Goal: Communication & Community: Answer question/provide support

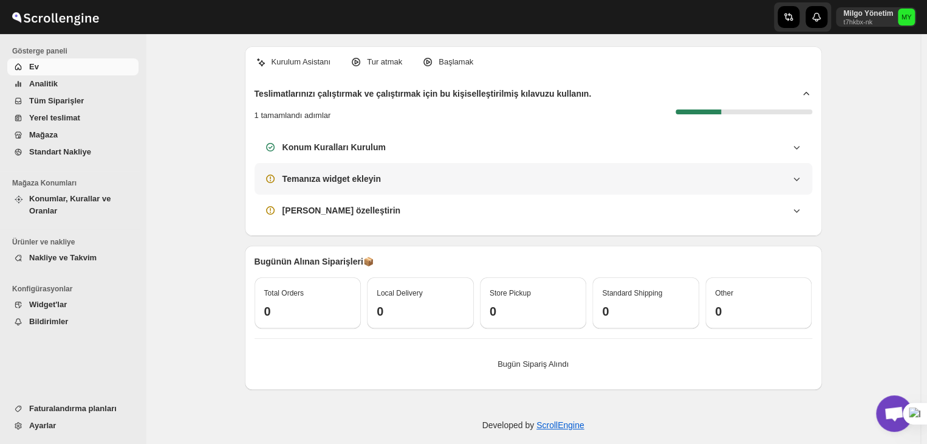
click at [357, 181] on h3 "Temanıza widget ekleyin" at bounding box center [332, 179] width 98 height 12
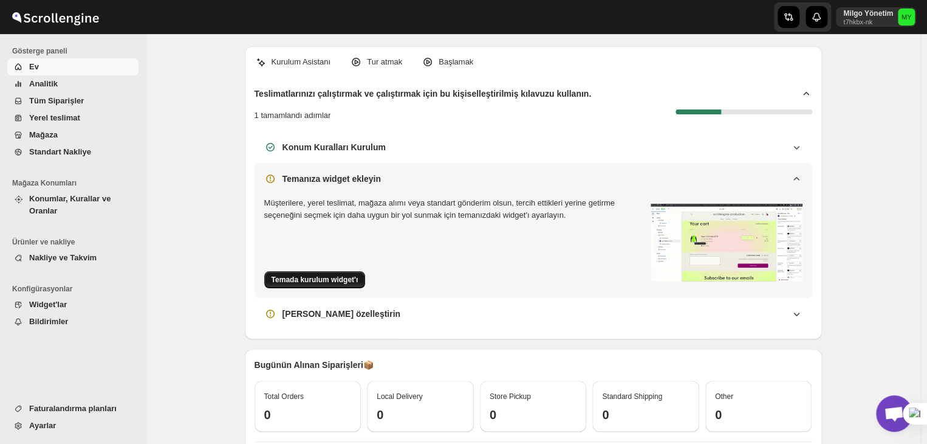
click at [324, 285] on button "Temada kurulum widget'ı" at bounding box center [314, 279] width 101 height 17
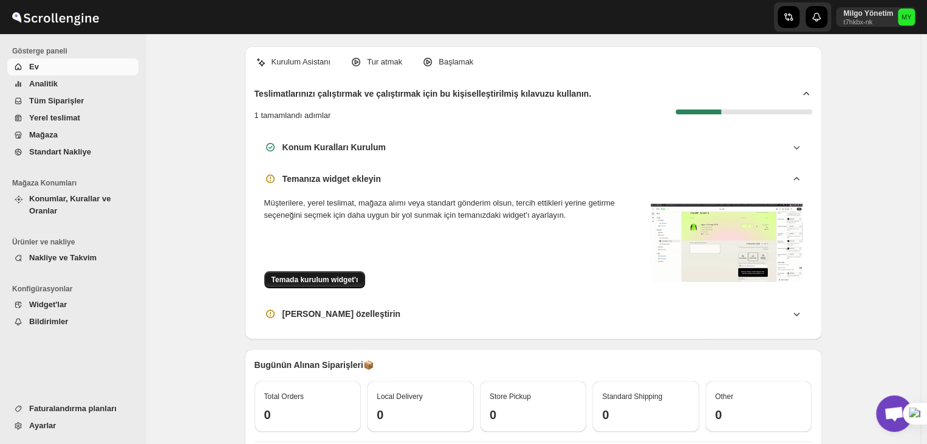
scroll to position [4287, 0]
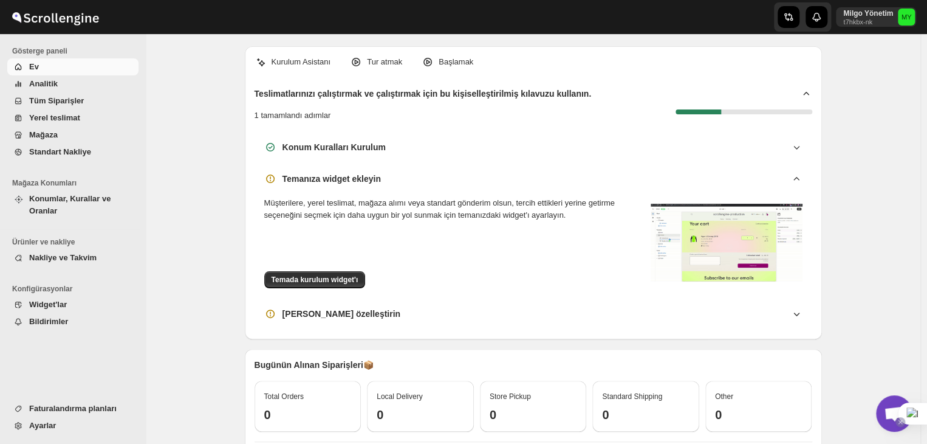
click at [901, 418] on html "Skip to content Milgo Yönetim t7hkbx-nk MY Gösterge paneli Ev Analitik Tüm Sipa…" at bounding box center [463, 222] width 927 height 444
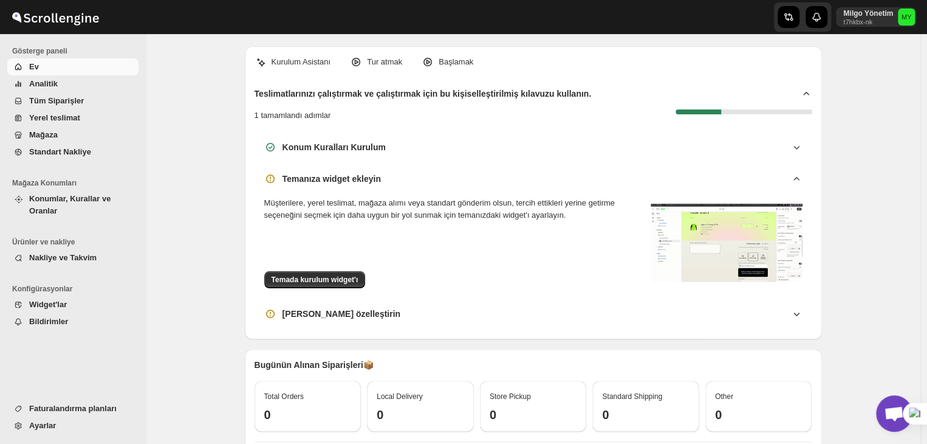
click at [889, 399] on span "Açık sohbet" at bounding box center [894, 413] width 36 height 36
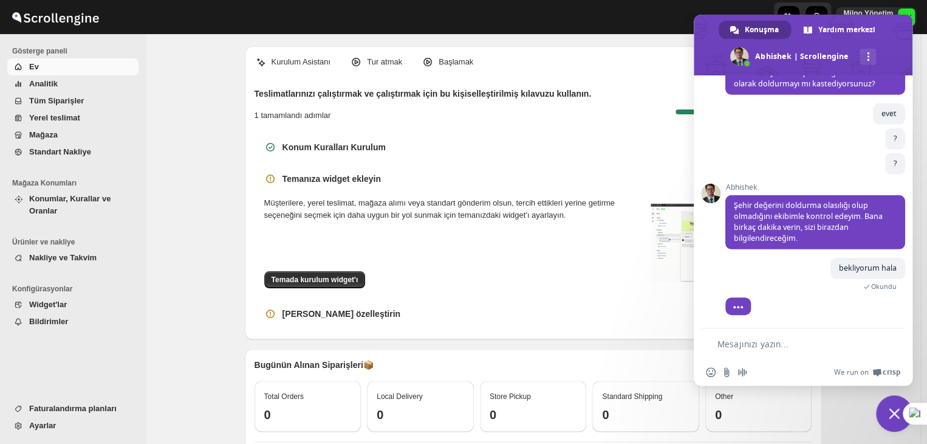
click at [786, 339] on textarea "Mesajınızı yazın..." at bounding box center [796, 344] width 156 height 11
click at [789, 345] on textarea "Mesajınızı yazın..." at bounding box center [796, 344] width 156 height 11
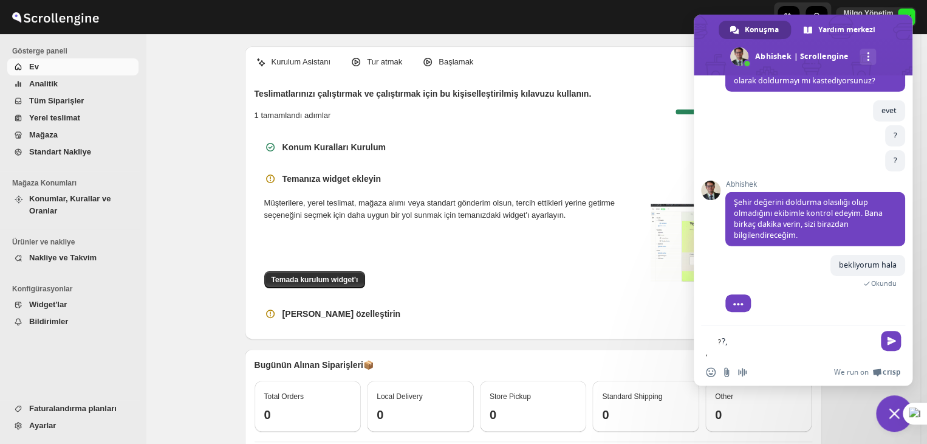
type textarea "?"
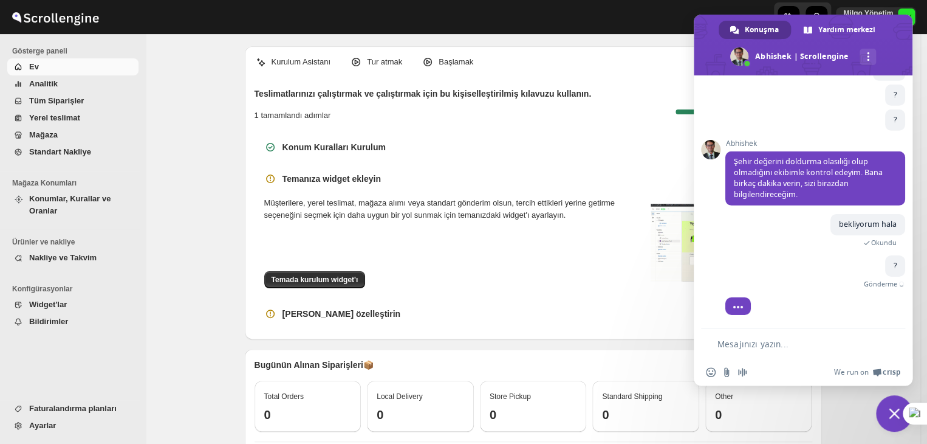
scroll to position [4301, 0]
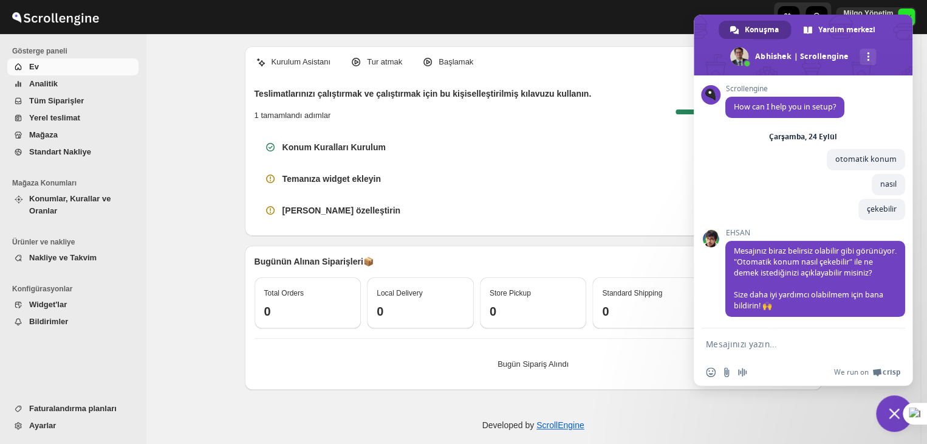
scroll to position [4270, 0]
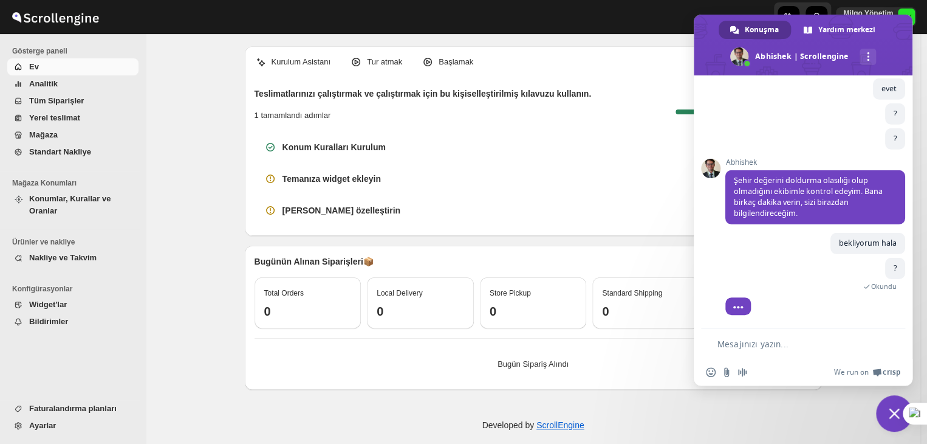
click at [889, 407] on span "Sohbeti kapat" at bounding box center [894, 413] width 36 height 36
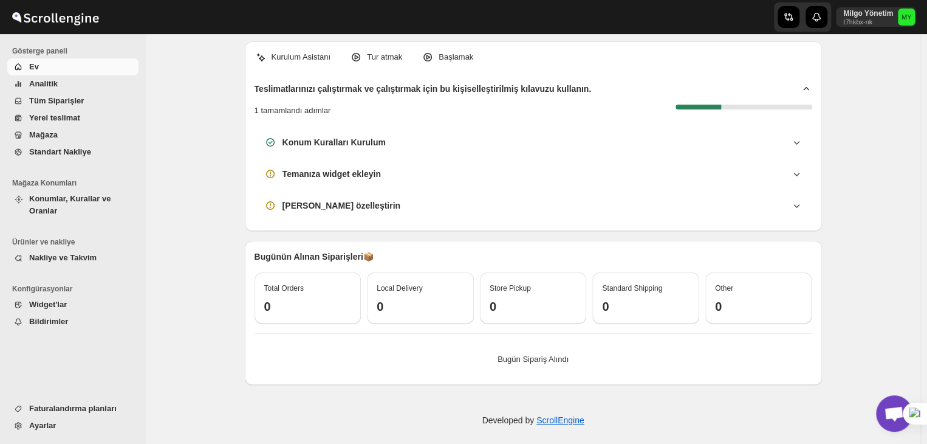
scroll to position [12, 0]
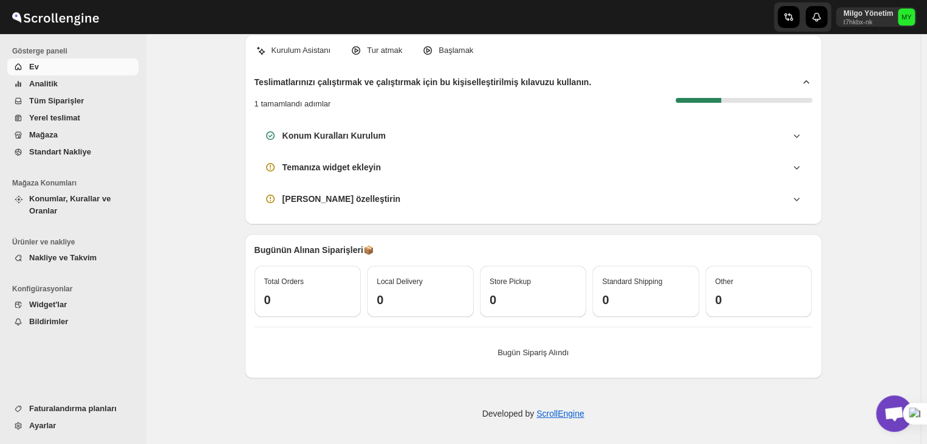
click at [892, 399] on span "Açık sohbet" at bounding box center [894, 413] width 36 height 36
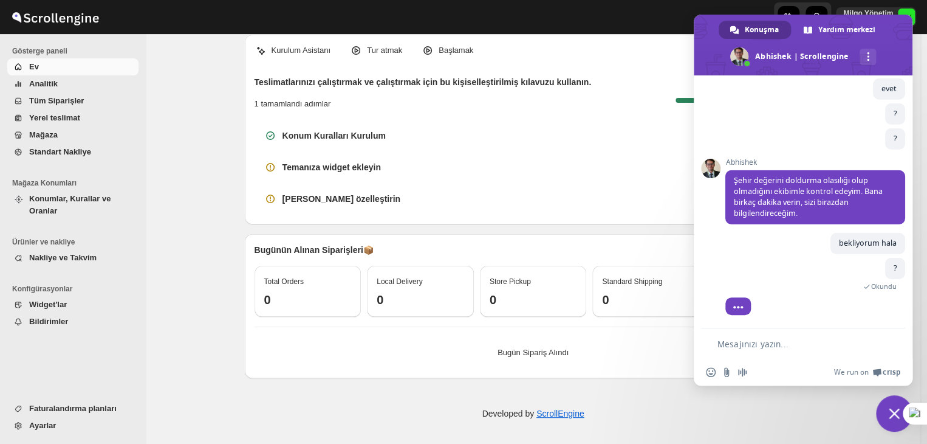
click at [819, 342] on textarea "Mesajınızı yazın..." at bounding box center [796, 344] width 156 height 11
click at [889, 418] on span "Sohbeti kapat" at bounding box center [894, 413] width 11 height 11
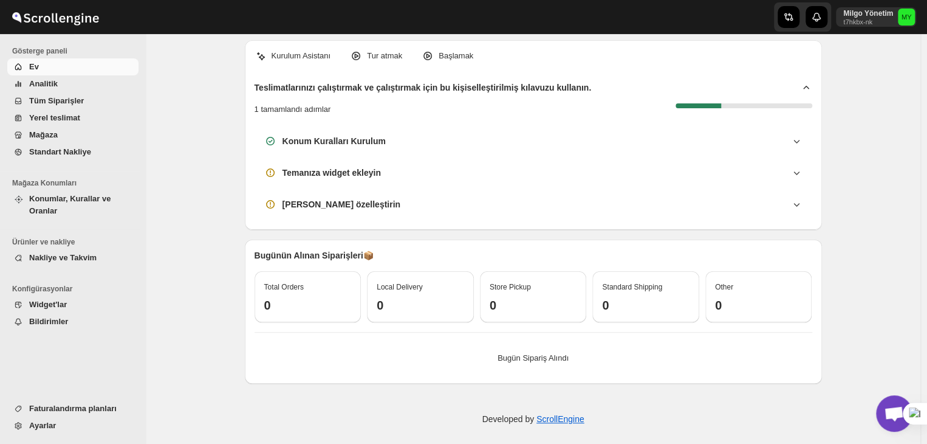
scroll to position [0, 0]
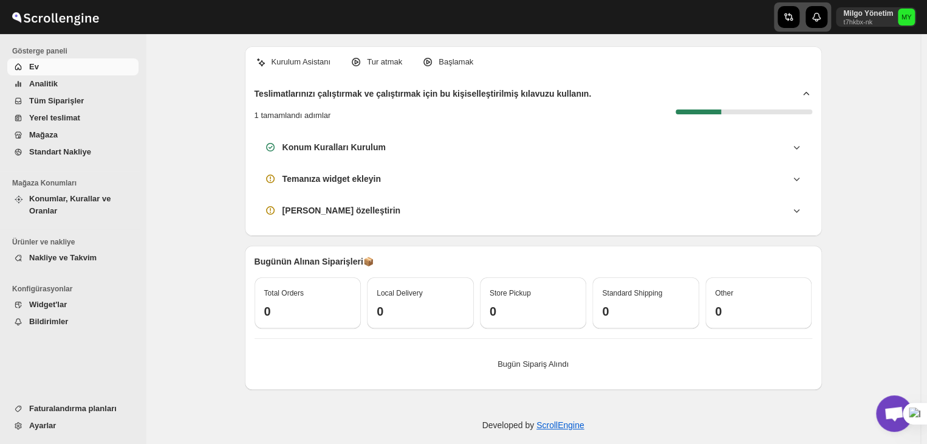
click at [790, 20] on icon "button" at bounding box center [787, 17] width 5 height 8
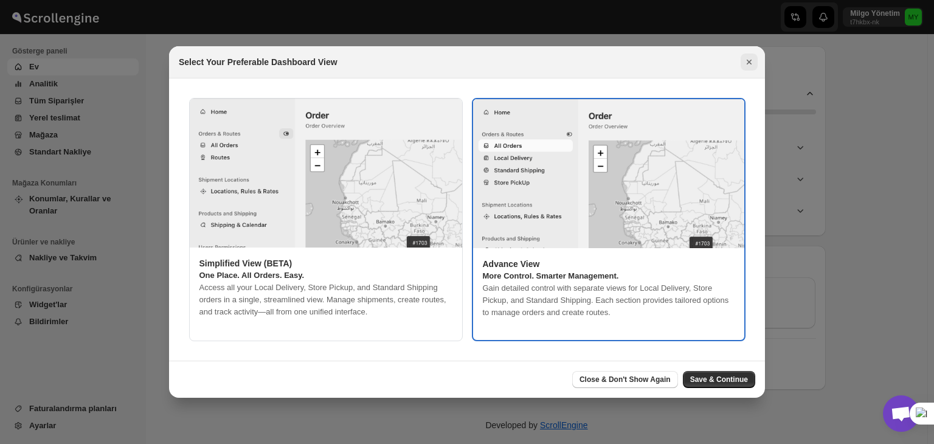
click at [744, 58] on icon "Close" at bounding box center [749, 62] width 12 height 12
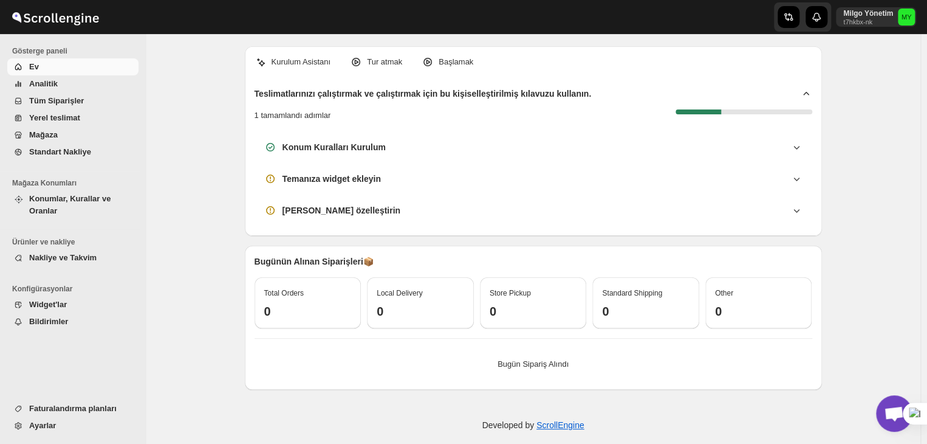
click at [108, 100] on span "Tüm Siparişler" at bounding box center [82, 101] width 107 height 12
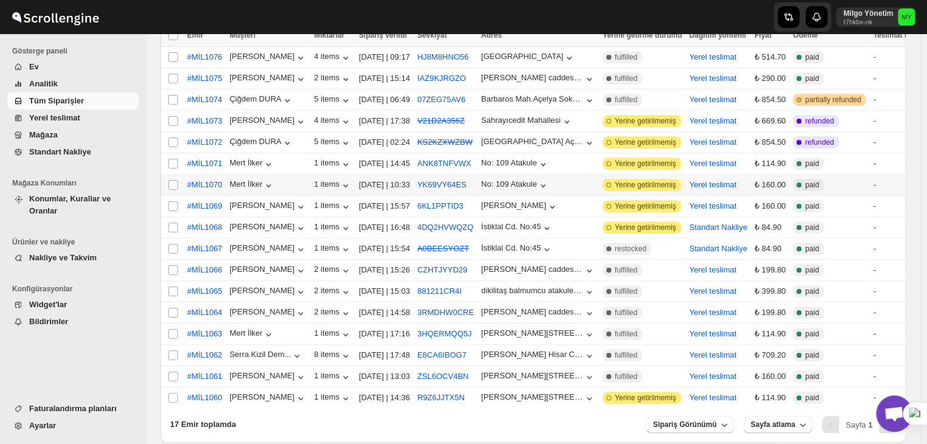
scroll to position [304, 0]
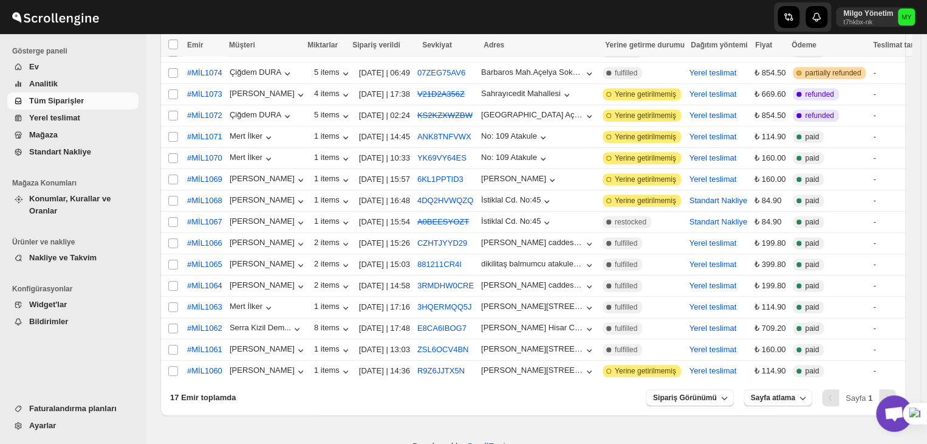
click at [875, 416] on div "Developed by ScrollEngine" at bounding box center [463, 446] width 927 height 61
click at [887, 411] on span "Açık sohbet" at bounding box center [894, 414] width 20 height 17
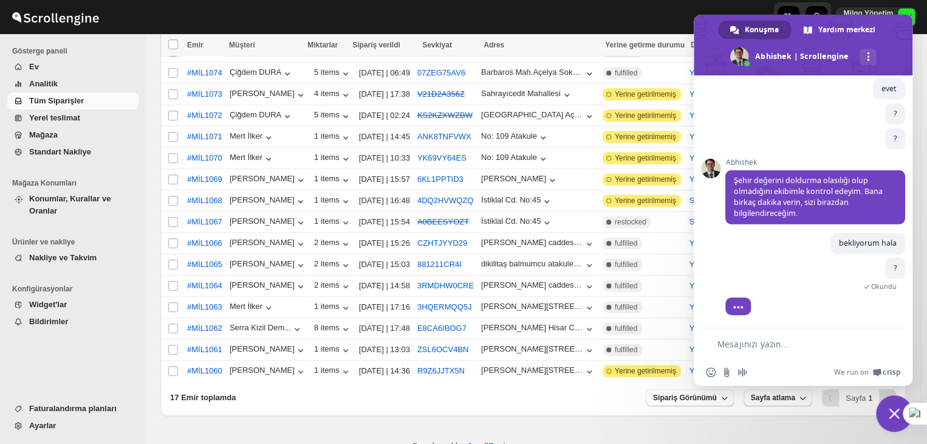
click at [823, 344] on textarea "Mesajınızı yazın..." at bounding box center [796, 344] width 156 height 11
type textarea "?"
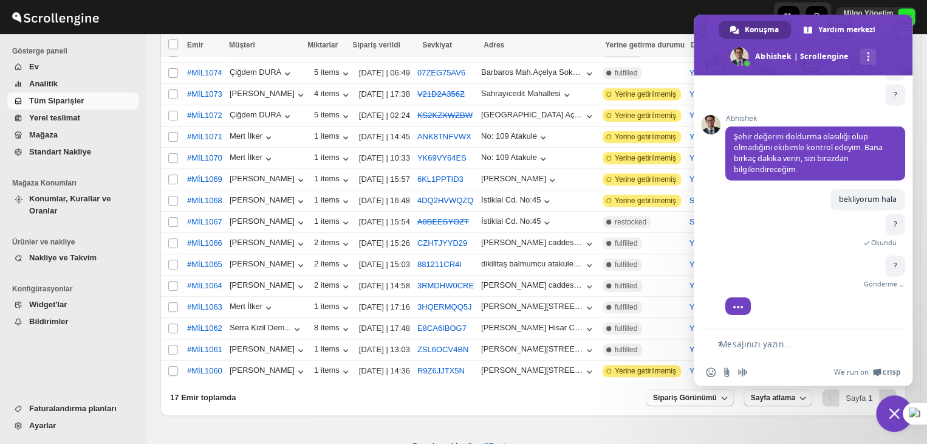
drag, startPoint x: 823, startPoint y: 344, endPoint x: 824, endPoint y: 284, distance: 59.6
click at [829, 347] on textarea "Mesajınızı yazın..." at bounding box center [797, 344] width 154 height 11
type textarea "ergegegreg"
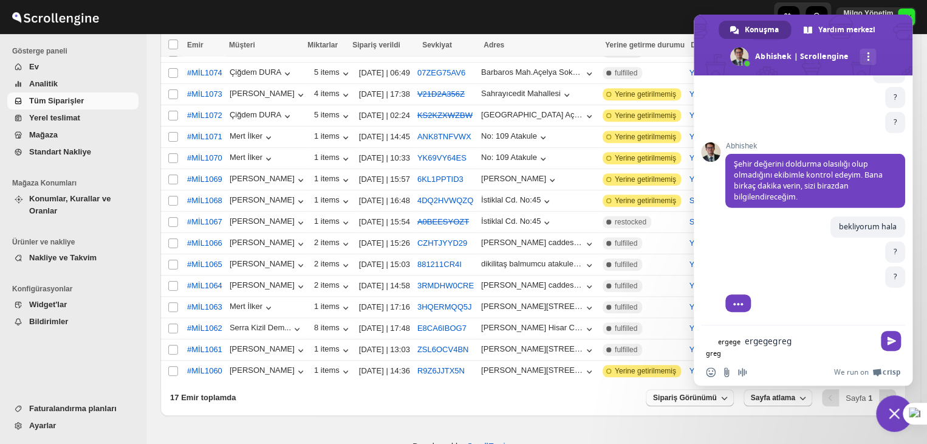
scroll to position [4295, 0]
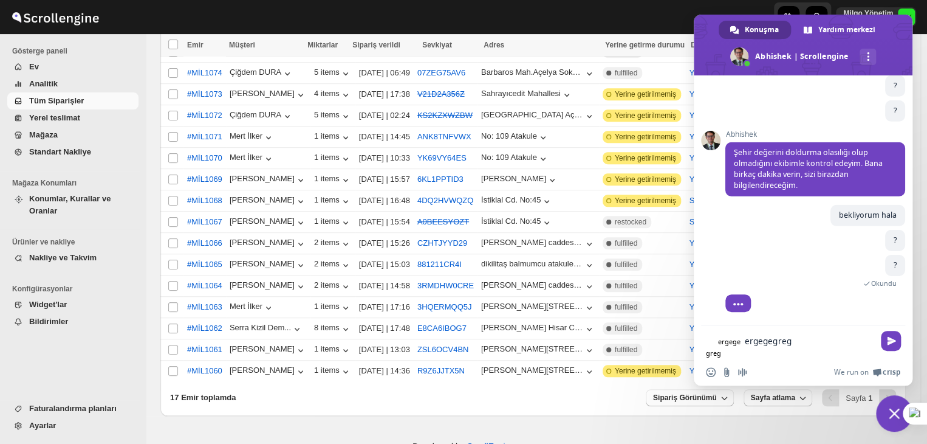
click at [783, 343] on textarea "ergegegreg" at bounding box center [809, 340] width 129 height 11
click at [756, 346] on textarea "Mesajınızı yazın..." at bounding box center [809, 340] width 129 height 11
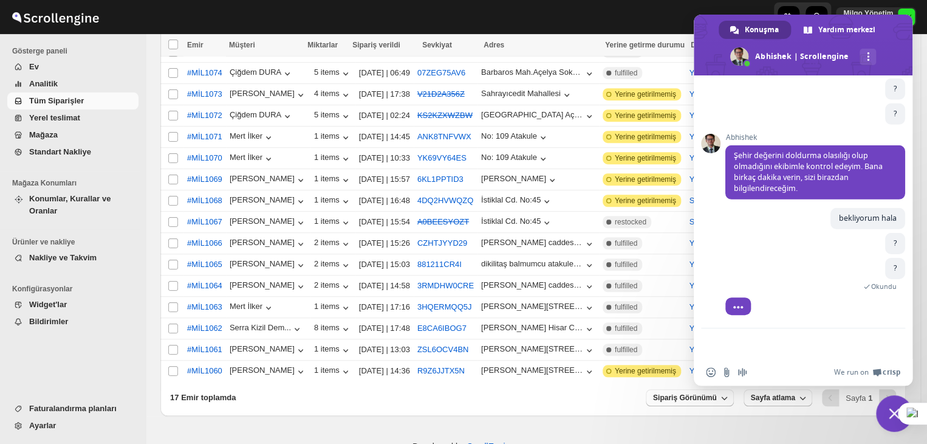
drag, startPoint x: 756, startPoint y: 348, endPoint x: 760, endPoint y: 329, distance: 19.8
click at [757, 348] on textarea "Mesajınızı yazın..." at bounding box center [796, 344] width 156 height 11
click at [856, 59] on span at bounding box center [803, 45] width 219 height 61
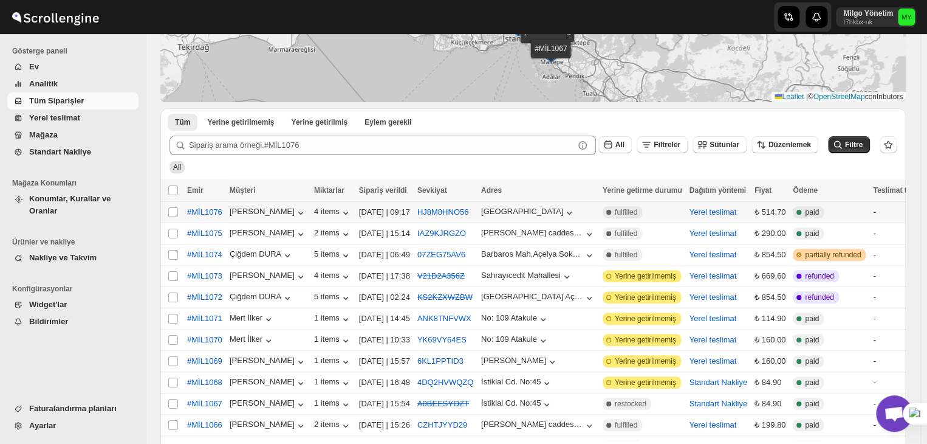
scroll to position [122, 0]
click at [445, 218] on div "HJ8M8HNO56" at bounding box center [446, 213] width 57 height 12
click at [373, 217] on div "08-Oct-25 | 09:17" at bounding box center [384, 213] width 51 height 12
click at [376, 213] on div "08-Oct-25 | 09:17" at bounding box center [384, 213] width 51 height 12
click at [377, 212] on div "08-Oct-25 | 09:17" at bounding box center [384, 213] width 51 height 12
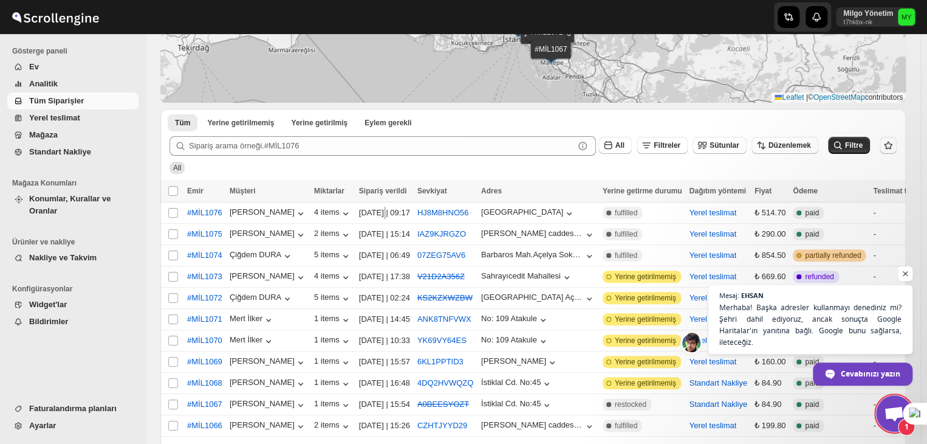
scroll to position [4348, 0]
click at [820, 336] on span "Merhaba! Başka adresler kullanmayı denediniz mi? Şehri dahil ediyoruz, ancak so…" at bounding box center [810, 324] width 185 height 47
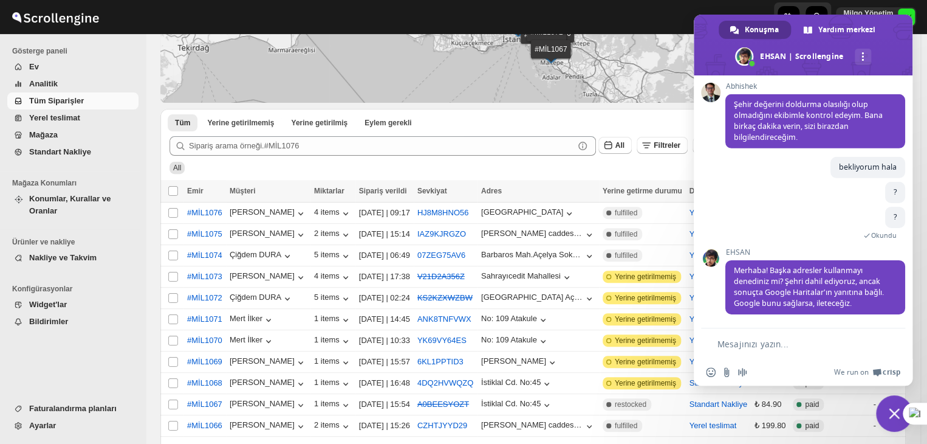
click at [768, 343] on textarea "Mesajınızı yazın..." at bounding box center [796, 344] width 156 height 11
click at [780, 340] on textarea "Mesajınızı yazın..." at bounding box center [796, 344] width 156 height 11
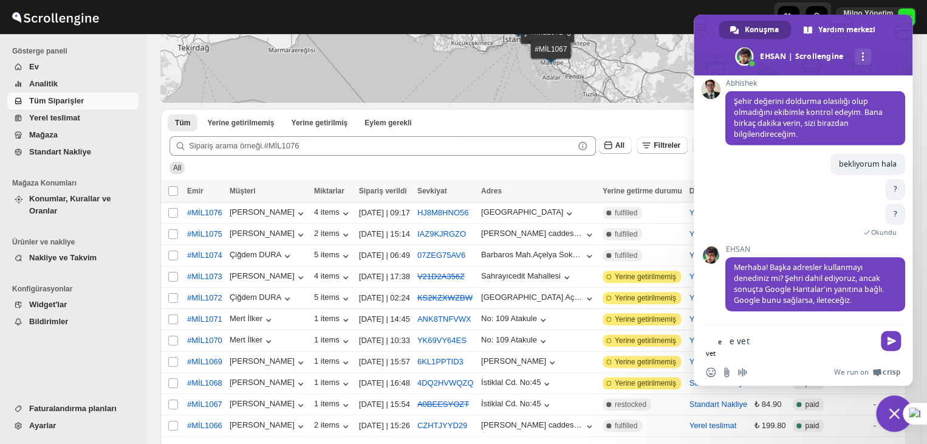
click at [780, 341] on textarea "e vet" at bounding box center [802, 340] width 144 height 11
click at [754, 334] on form "e vet e vetasdads" at bounding box center [790, 343] width 168 height 36
click at [758, 346] on textarea "e vetasdads" at bounding box center [809, 340] width 129 height 11
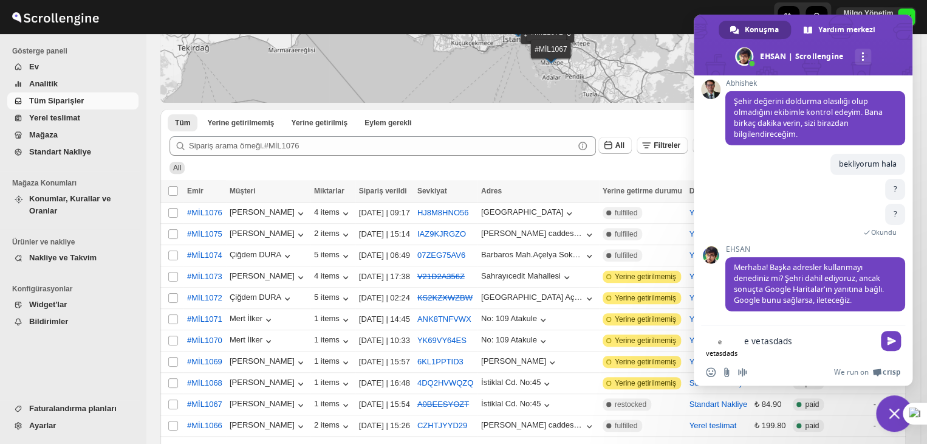
click at [758, 346] on textarea "e vetasdads" at bounding box center [809, 340] width 129 height 11
click at [836, 341] on textarea "evet başka adreslerde deniyoruz" at bounding box center [824, 340] width 99 height 11
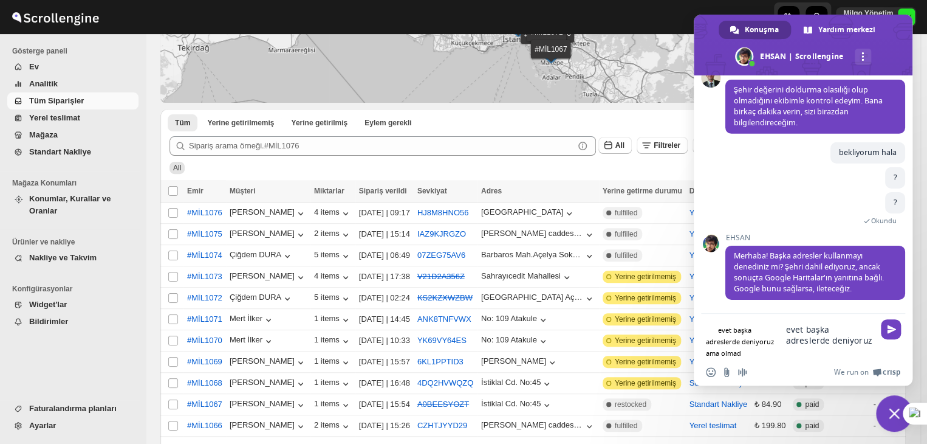
type textarea "evet başka adreslerde deniyoruz ama olmadı"
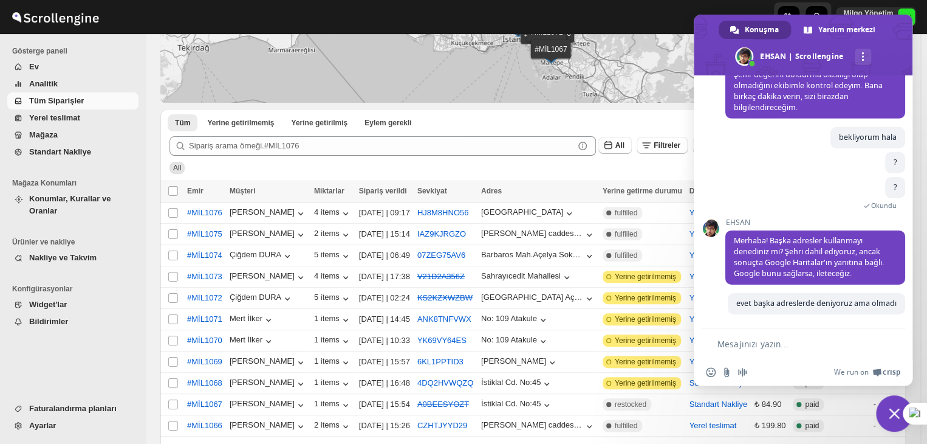
scroll to position [4390, 0]
